Goal: Use online tool/utility: Utilize a website feature to perform a specific function

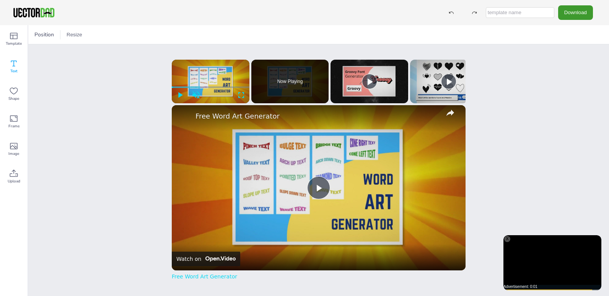
click at [15, 66] on icon at bounding box center [13, 63] width 9 height 9
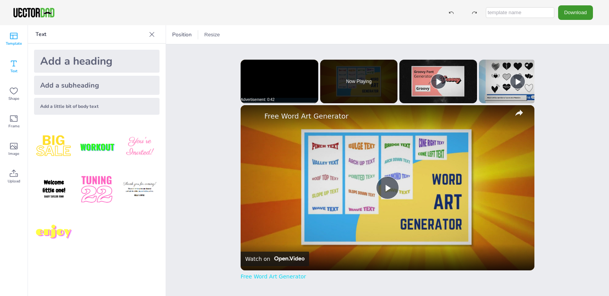
click at [10, 34] on icon at bounding box center [14, 36] width 8 height 7
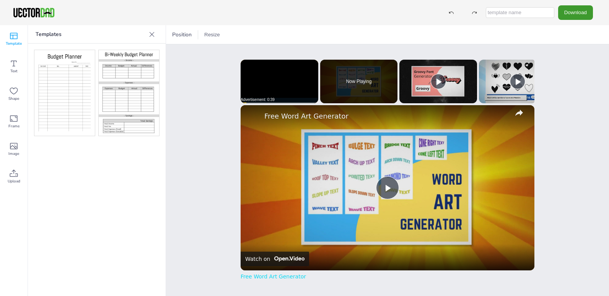
click at [59, 85] on img at bounding box center [64, 93] width 60 height 86
click at [13, 65] on icon at bounding box center [13, 63] width 9 height 9
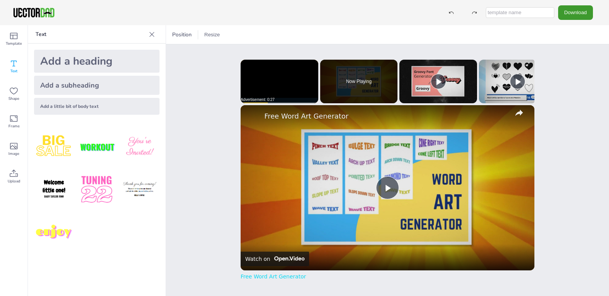
click at [52, 59] on div "Add a heading" at bounding box center [96, 61] width 125 height 23
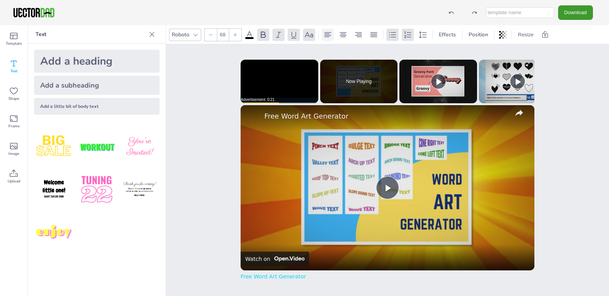
click at [329, 33] on icon at bounding box center [327, 34] width 9 height 9
click at [392, 33] on icon at bounding box center [392, 34] width 9 height 9
click at [9, 36] on icon at bounding box center [13, 35] width 9 height 9
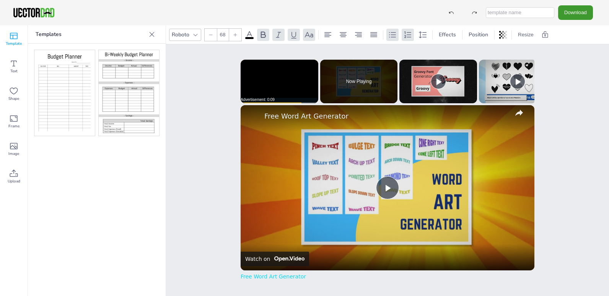
click at [67, 81] on img at bounding box center [64, 93] width 60 height 86
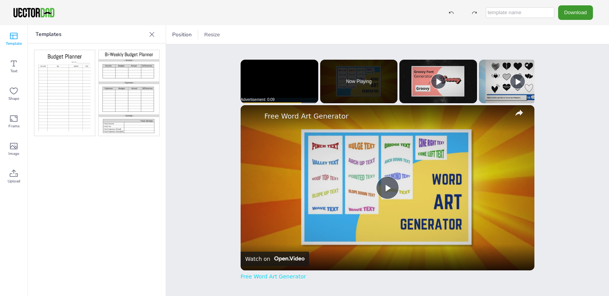
click at [67, 81] on img at bounding box center [64, 93] width 60 height 86
click at [15, 65] on icon at bounding box center [13, 63] width 9 height 9
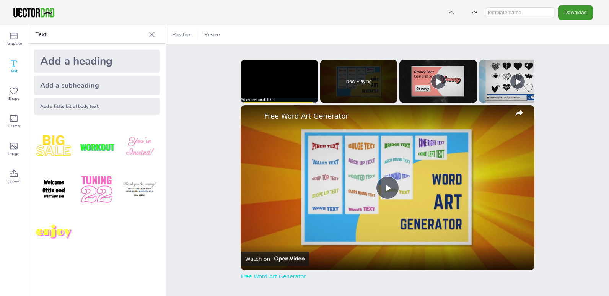
click at [73, 62] on div "Add a heading" at bounding box center [96, 61] width 125 height 23
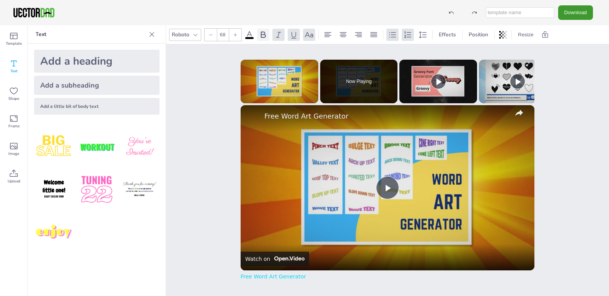
click at [265, 34] on icon at bounding box center [263, 34] width 5 height 7
click at [573, 12] on button "Download" at bounding box center [575, 12] width 35 height 14
